Goal: Use online tool/utility: Utilize a website feature to perform a specific function

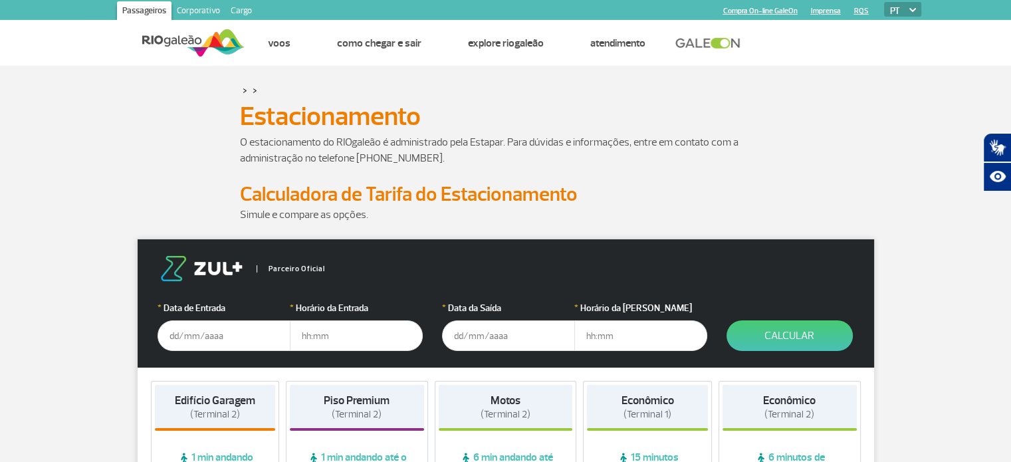
click at [190, 333] on input "text" at bounding box center [224, 335] width 133 height 31
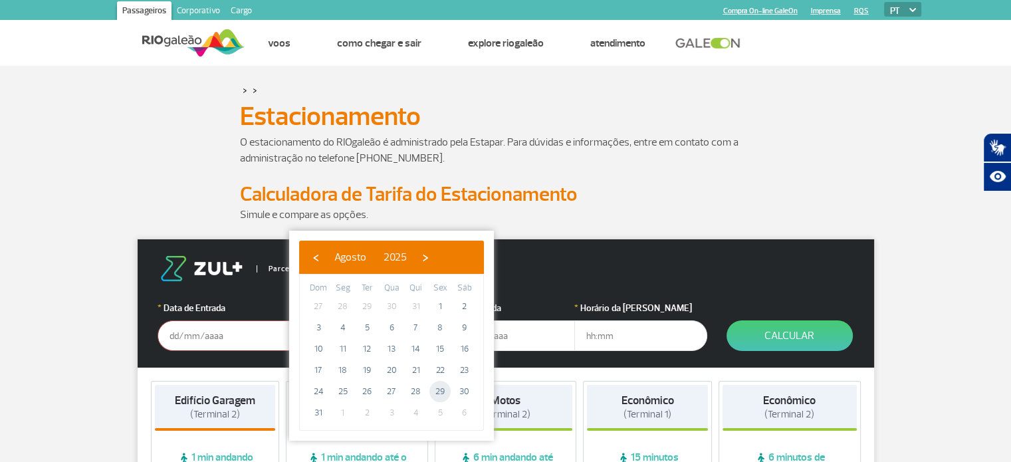
click at [434, 385] on span "29" at bounding box center [439, 391] width 21 height 21
type input "[DATE]"
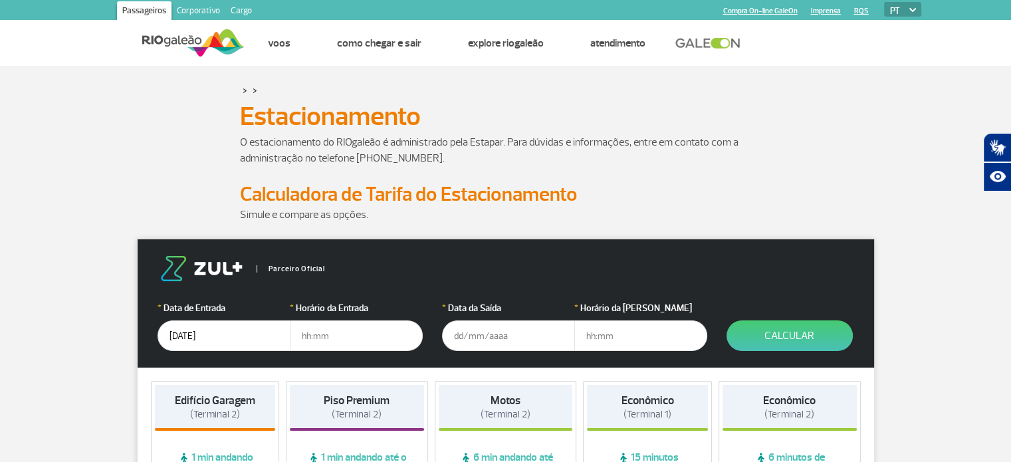
click at [466, 328] on input "text" at bounding box center [508, 335] width 133 height 31
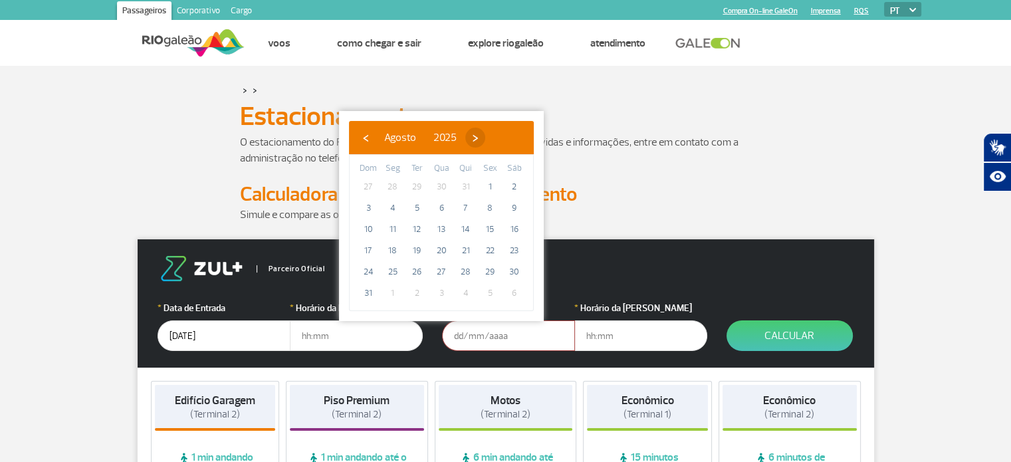
click at [485, 135] on span "›" at bounding box center [475, 138] width 20 height 20
click at [465, 183] on span "4" at bounding box center [465, 186] width 21 height 21
type input "[DATE]"
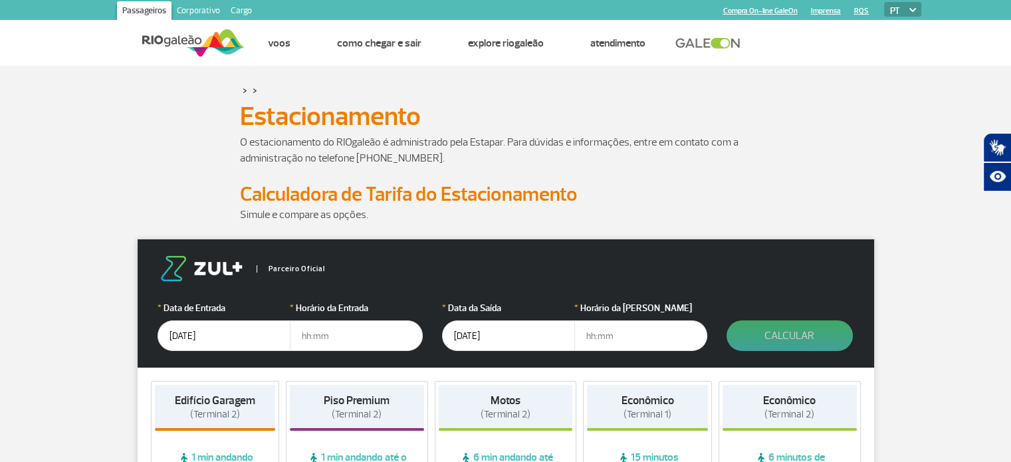
click at [782, 334] on button "Calcular" at bounding box center [790, 335] width 126 height 31
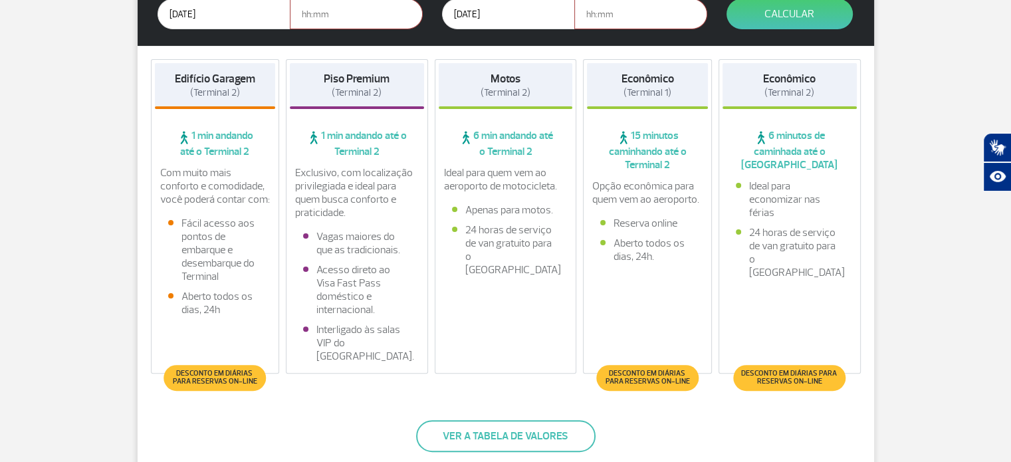
scroll to position [266, 0]
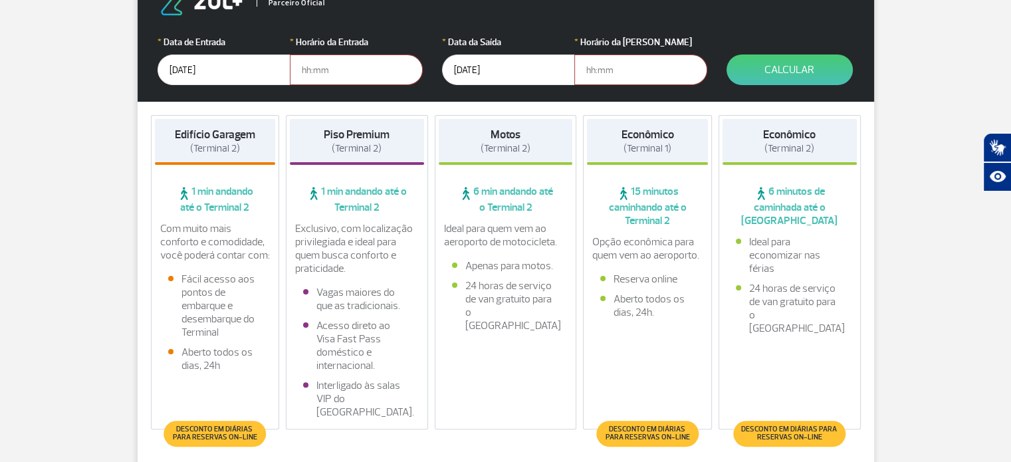
click at [322, 70] on input "text" at bounding box center [356, 70] width 133 height 31
type input "17:00"
click at [628, 74] on input "text" at bounding box center [640, 70] width 133 height 31
type input "16:00"
click at [790, 70] on button "Calcular" at bounding box center [790, 70] width 126 height 31
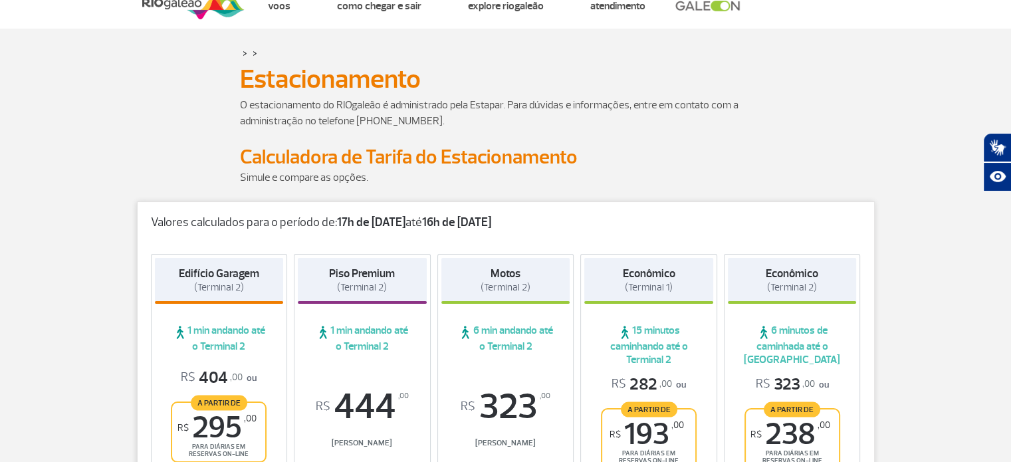
scroll to position [66, 0]
